Goal: Task Accomplishment & Management: Complete application form

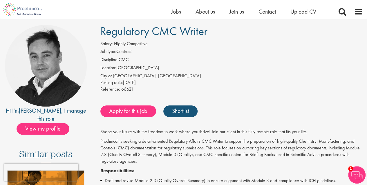
scroll to position [58, 0]
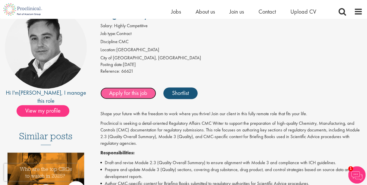
click at [128, 96] on link "Apply for this job" at bounding box center [128, 94] width 56 height 12
click at [132, 94] on link "Apply for this job" at bounding box center [128, 94] width 56 height 12
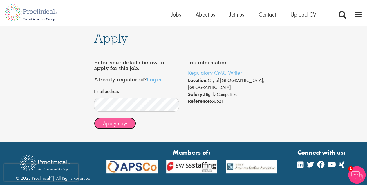
click at [115, 122] on button "Apply now" at bounding box center [115, 124] width 42 height 12
